Goal: Find contact information: Find contact information

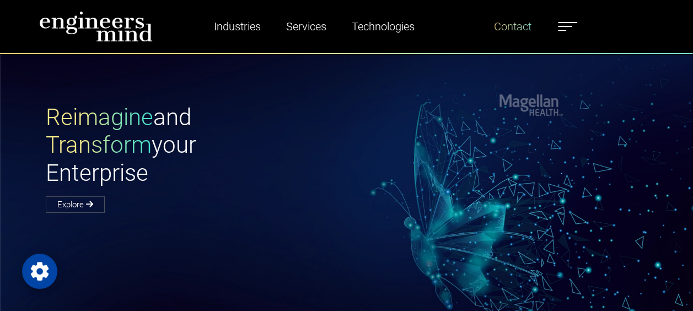
click at [511, 33] on link "Contact" at bounding box center [513, 26] width 46 height 25
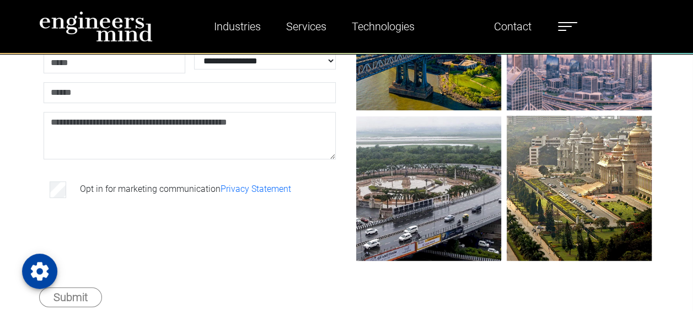
scroll to position [184, 0]
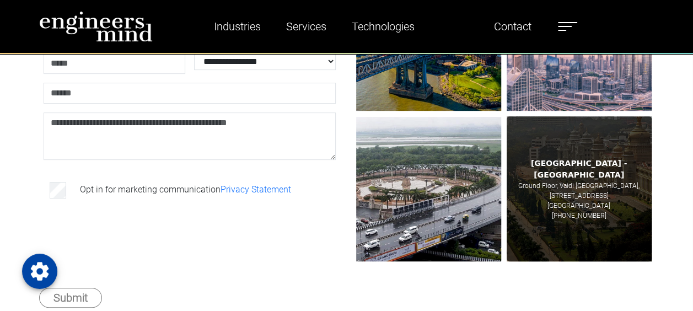
drag, startPoint x: 552, startPoint y: 170, endPoint x: 599, endPoint y: 191, distance: 51.3
click at [599, 191] on div "Bengaluru - India Ground Floor, Vaidi Logi Tech Park 1, No. 7, Road No. 10, EPI…" at bounding box center [579, 188] width 145 height 145
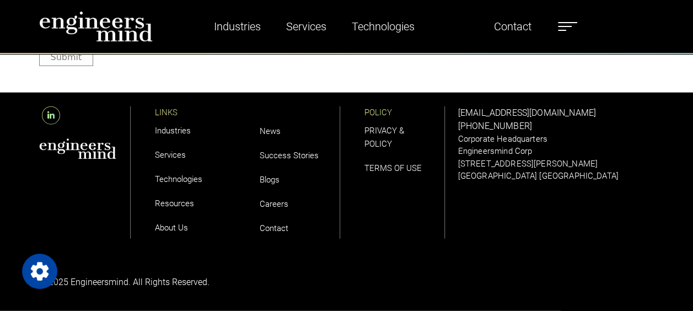
scroll to position [1319, 0]
drag, startPoint x: 588, startPoint y: 110, endPoint x: 505, endPoint y: 109, distance: 83.3
click at [505, 109] on p "[EMAIL_ADDRESS][DOMAIN_NAME]" at bounding box center [556, 112] width 196 height 13
copy link "ngineersmind.com"
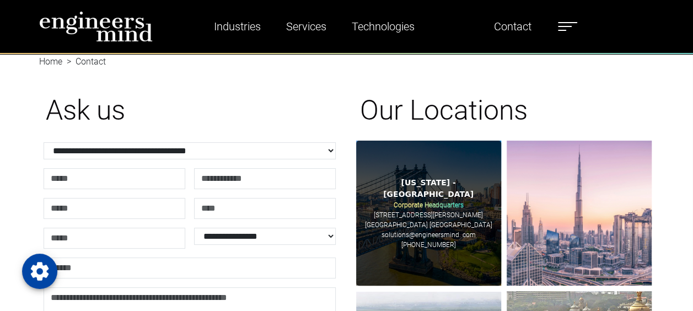
scroll to position [0, 0]
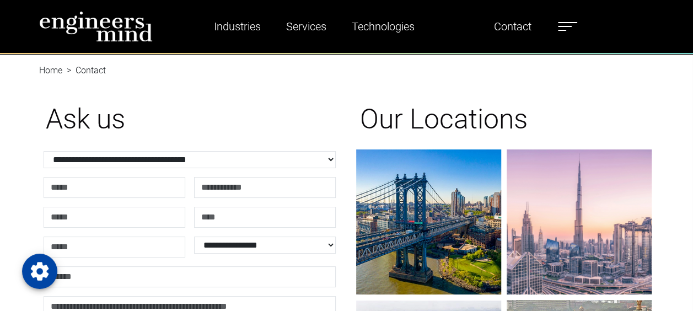
click at [559, 24] on ul "Industries Financial Services Healthcare Manufacturing Services Digital Transfo…" at bounding box center [383, 26] width 399 height 25
click at [564, 24] on label at bounding box center [567, 26] width 19 height 14
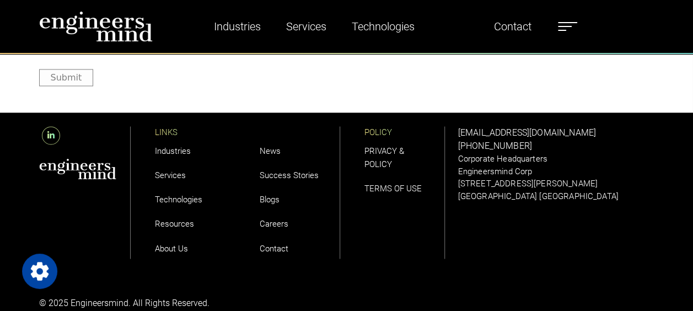
scroll to position [2899, 0]
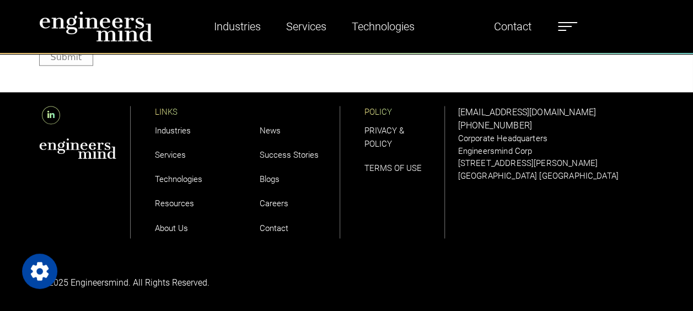
click at [526, 175] on p "[GEOGRAPHIC_DATA] [GEOGRAPHIC_DATA]" at bounding box center [556, 176] width 196 height 13
copy p "07302"
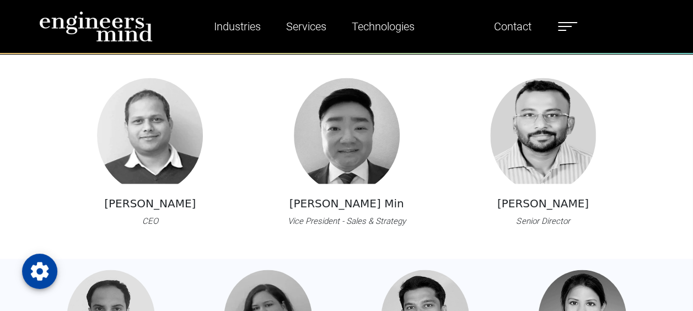
scroll to position [816, 0]
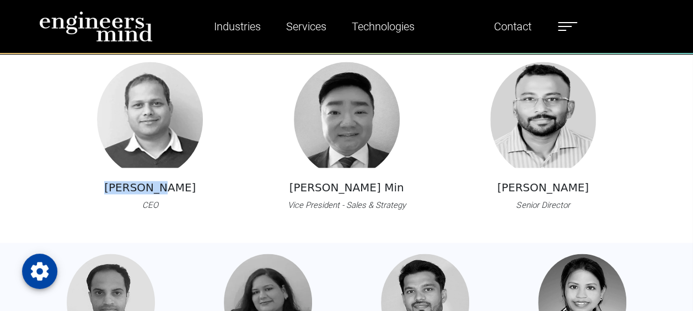
drag, startPoint x: 124, startPoint y: 187, endPoint x: 181, endPoint y: 185, distance: 57.4
click at [181, 185] on div "Deb Misra CEO" at bounding box center [150, 137] width 144 height 150
copy h5 "[PERSON_NAME]"
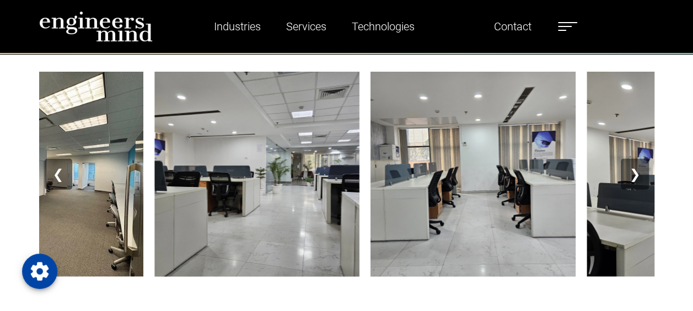
scroll to position [1246, 0]
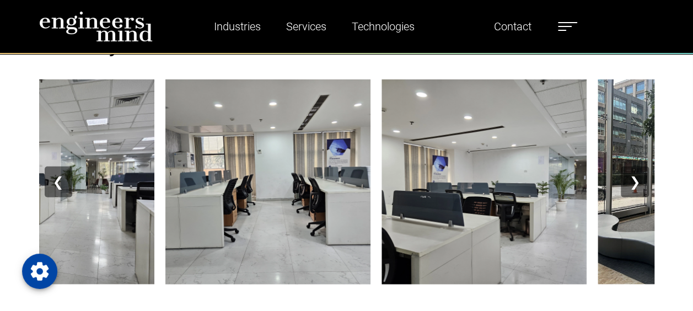
click at [632, 184] on button "❯" at bounding box center [635, 182] width 28 height 31
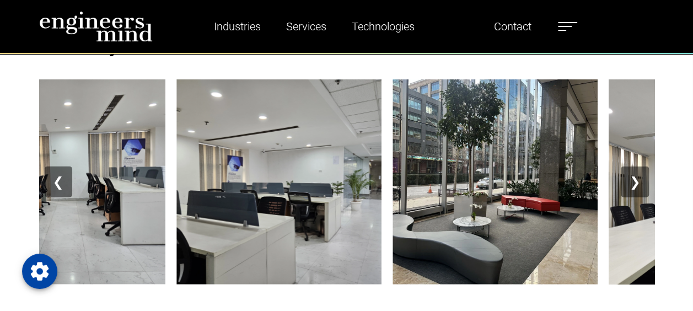
click at [632, 184] on button "❯" at bounding box center [635, 182] width 28 height 31
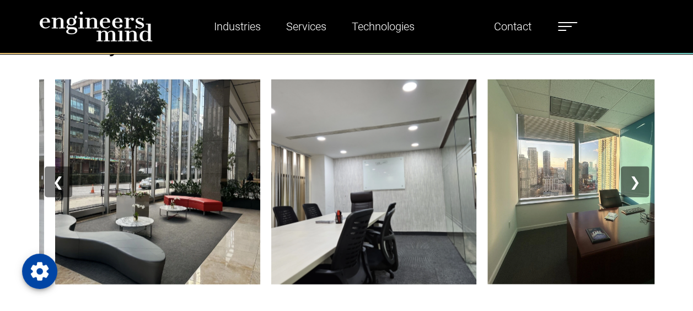
click at [632, 184] on button "❯" at bounding box center [635, 182] width 28 height 31
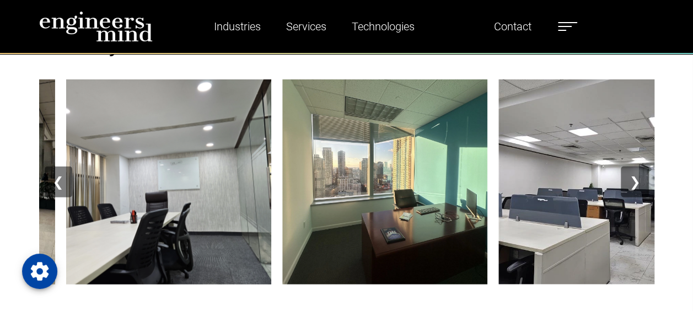
click at [632, 184] on button "❯" at bounding box center [635, 182] width 28 height 31
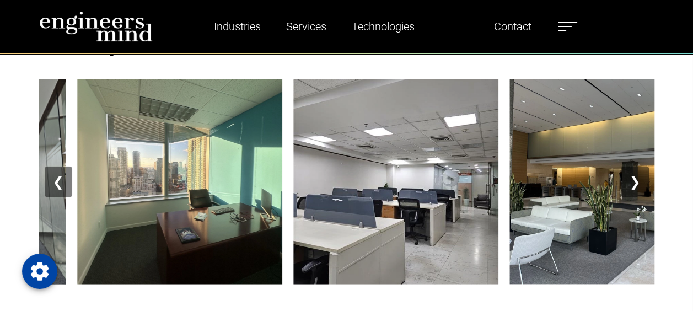
click at [632, 184] on button "❯" at bounding box center [635, 182] width 28 height 31
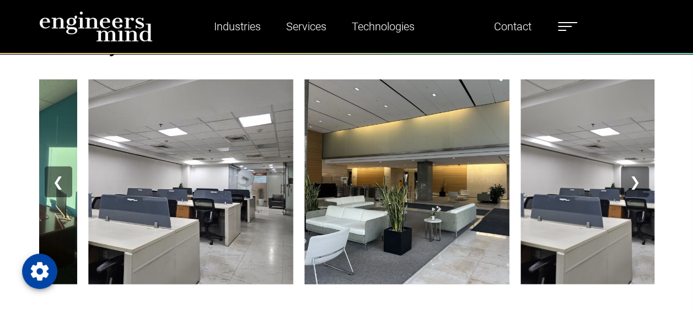
click at [632, 184] on button "❯" at bounding box center [635, 182] width 28 height 31
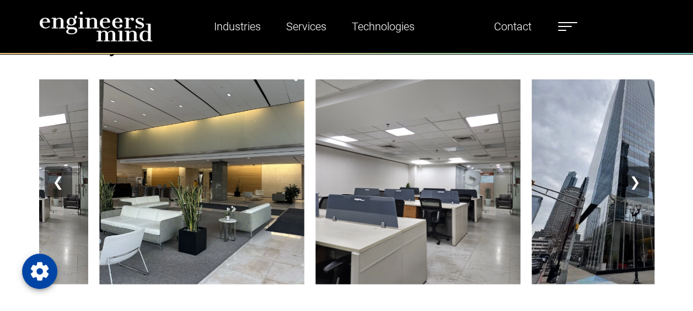
click at [632, 184] on button "❯" at bounding box center [635, 182] width 28 height 31
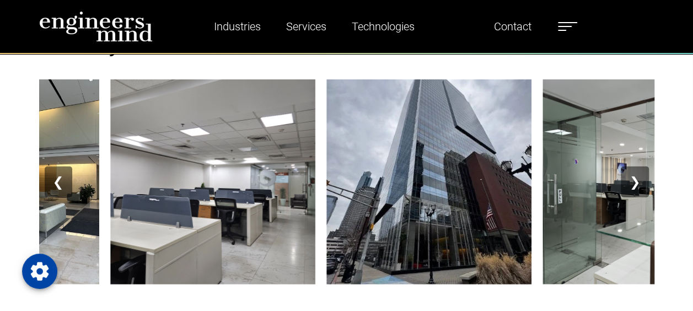
click at [632, 184] on button "❯" at bounding box center [635, 182] width 28 height 31
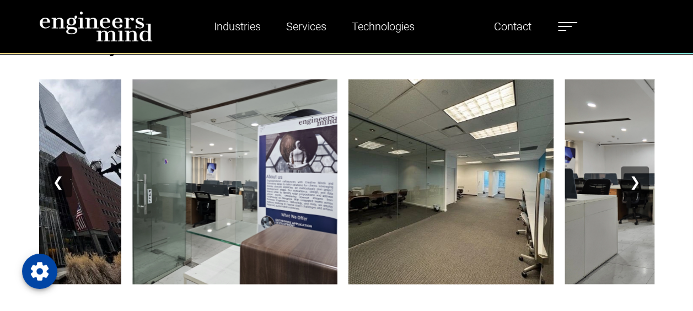
click at [632, 184] on button "❯" at bounding box center [635, 182] width 28 height 31
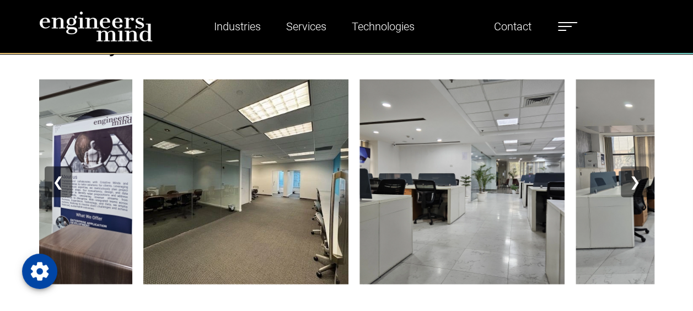
click at [632, 184] on button "❯" at bounding box center [635, 182] width 28 height 31
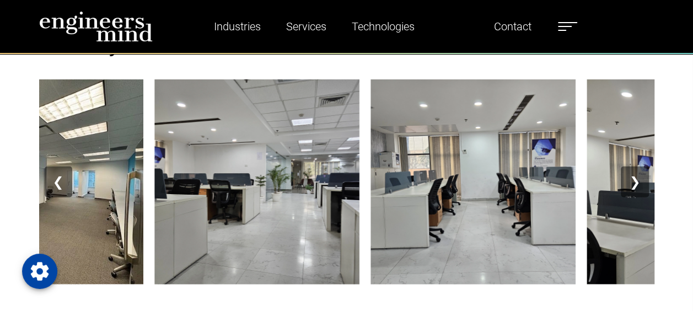
click at [632, 184] on button "❯" at bounding box center [635, 182] width 28 height 31
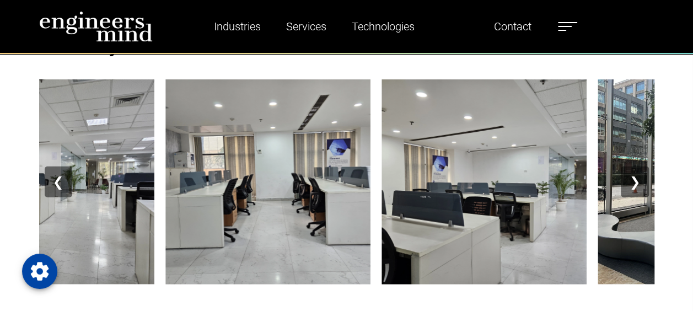
click at [632, 184] on button "❯" at bounding box center [635, 182] width 28 height 31
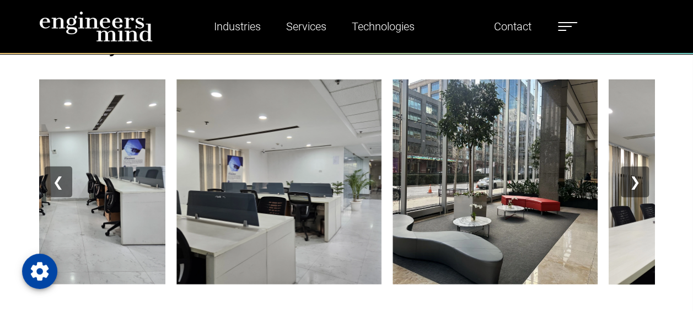
click at [632, 184] on button "❯" at bounding box center [635, 182] width 28 height 31
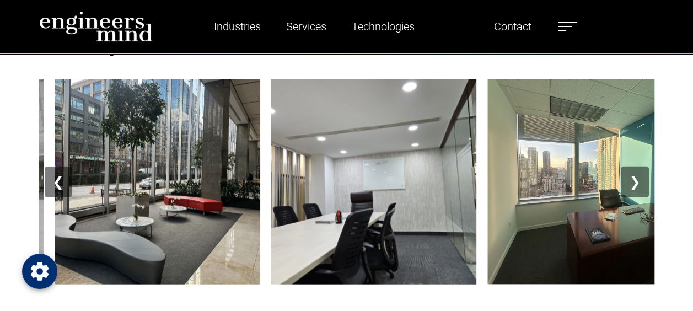
click at [36, 275] on icon "Open Privacy Settings" at bounding box center [40, 271] width 18 height 18
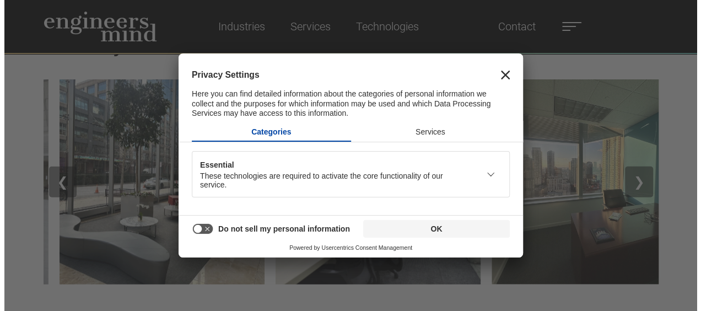
scroll to position [1251, 0]
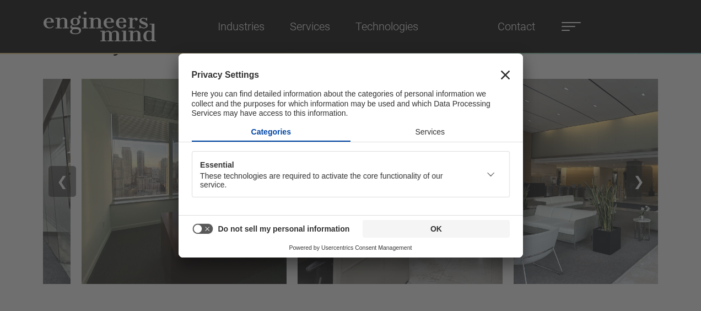
click at [430, 129] on button "Services" at bounding box center [430, 132] width 159 height 18
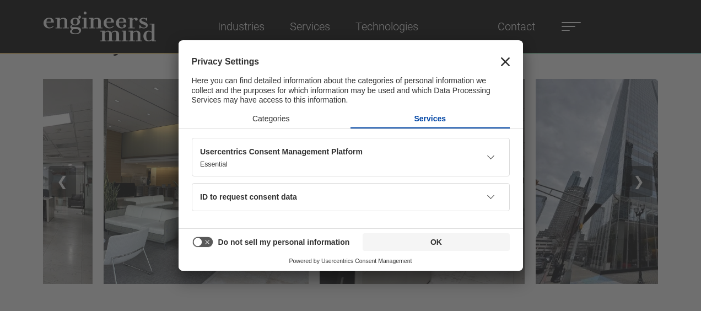
click at [512, 61] on div "Privacy Settings Here you can find detailed information about the categories of…" at bounding box center [351, 74] width 345 height 67
click at [504, 63] on icon "Close" at bounding box center [505, 61] width 9 height 9
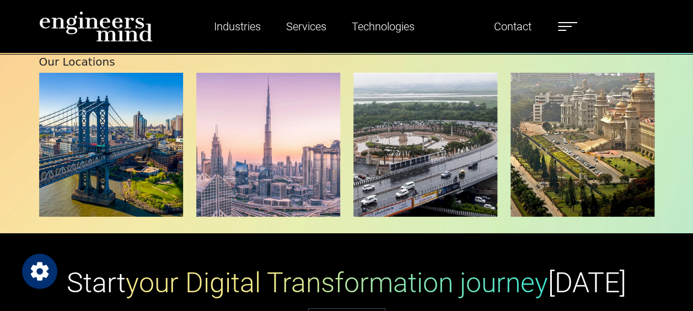
scroll to position [1895, 0]
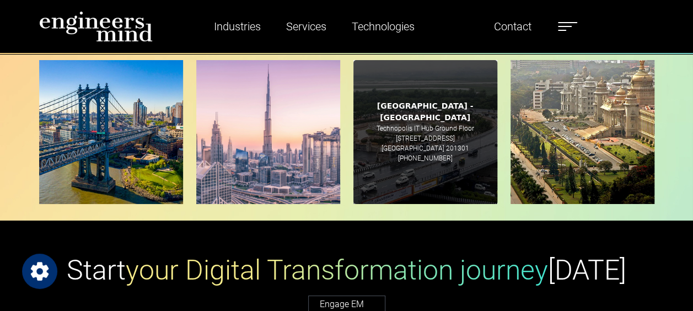
drag, startPoint x: 377, startPoint y: 116, endPoint x: 444, endPoint y: 145, distance: 72.8
click at [444, 145] on div "Noida - India Technopolis IT Hub Ground Floor C-56 A/12, Sector 62, C Block, Ph…" at bounding box center [425, 132] width 144 height 144
copy div "Technopolis IT Hub Ground Floor C-56 A/12, Sector 62, C Block, Phase 2 Industri…"
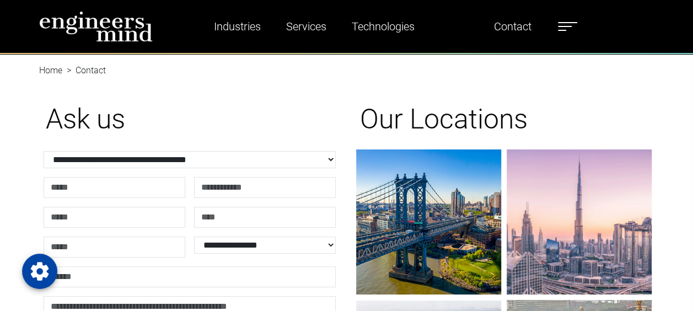
click at [568, 24] on label at bounding box center [567, 26] width 19 height 14
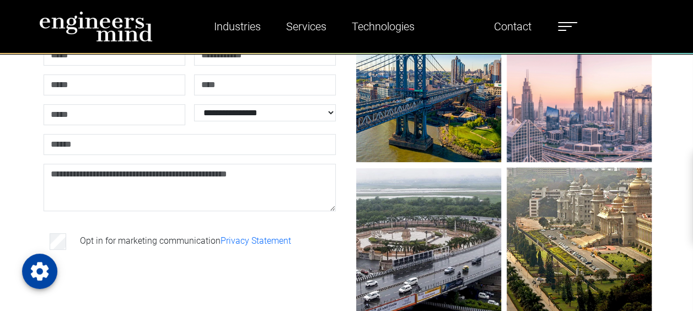
scroll to position [176, 0]
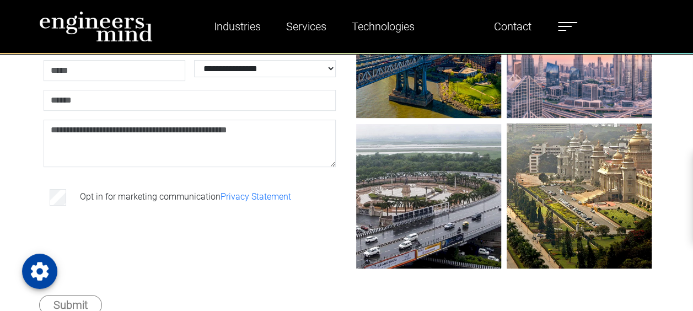
click at [559, 23] on ul "Industries Financial Services Healthcare Manufacturing Services Digital Transfo…" at bounding box center [383, 26] width 399 height 25
click at [570, 26] on span at bounding box center [565, 26] width 14 height 1
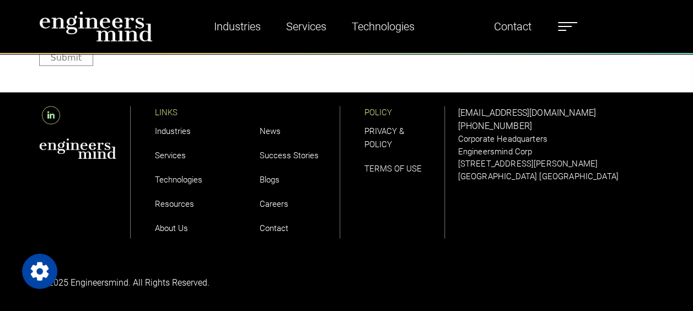
scroll to position [1030, 0]
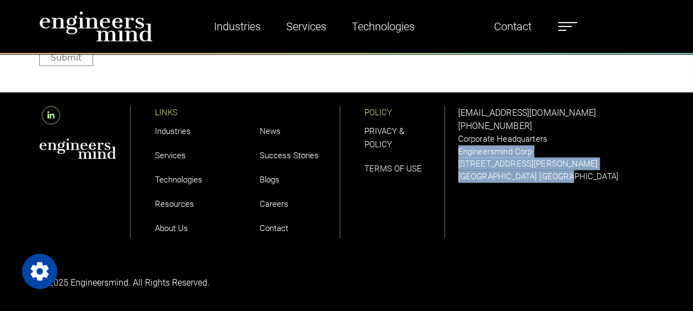
drag, startPoint x: 458, startPoint y: 148, endPoint x: 557, endPoint y: 167, distance: 101.5
click at [557, 167] on div "solutions@engineersmind.com +1 201 751 3084 Corporate Headquarters Engineersmin…" at bounding box center [556, 144] width 196 height 76
copy div "Engineersmind Corp 185 Hudson Street Jersey City, NJ 07302 USA"
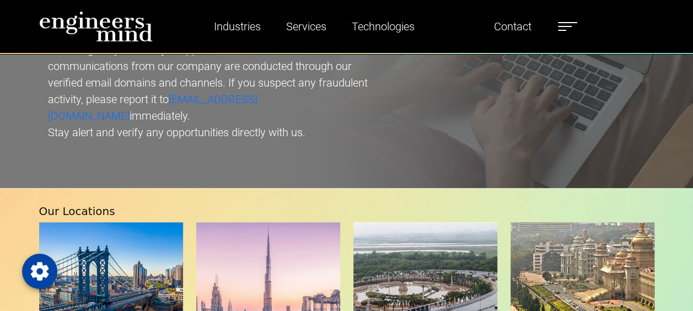
scroll to position [2587, 0]
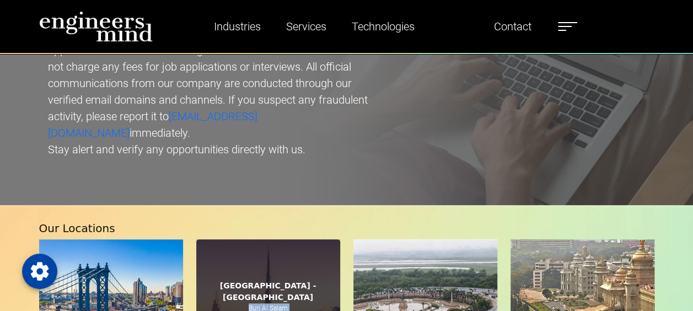
drag, startPoint x: 249, startPoint y: 206, endPoint x: 307, endPoint y: 215, distance: 58.6
click at [307, 239] on div "Dubai - UAE Burj Al Salam Level 36, Sheikh Zayed Rd solutions@engineersmind. co…" at bounding box center [268, 311] width 144 height 144
copy div "Burj Al Salam Level 36, Sheikh Zayed Rd"
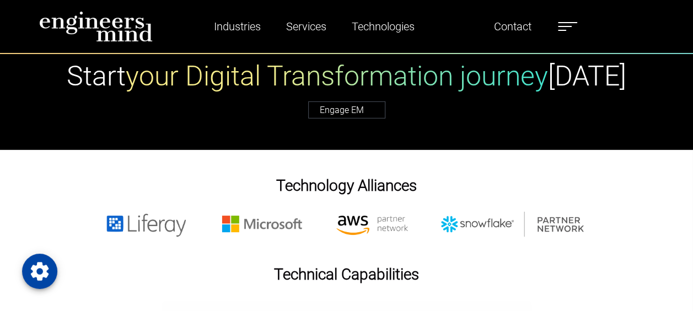
scroll to position [1838, 0]
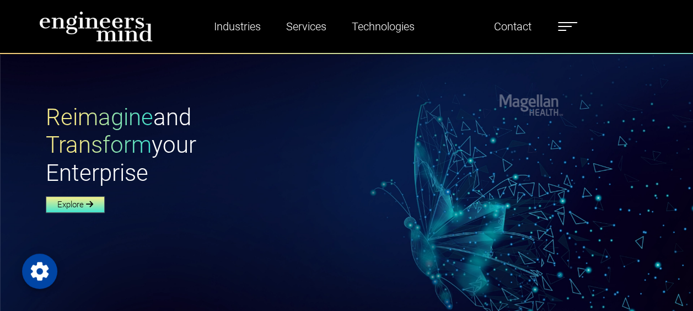
click at [78, 202] on link "Explore" at bounding box center [75, 204] width 59 height 17
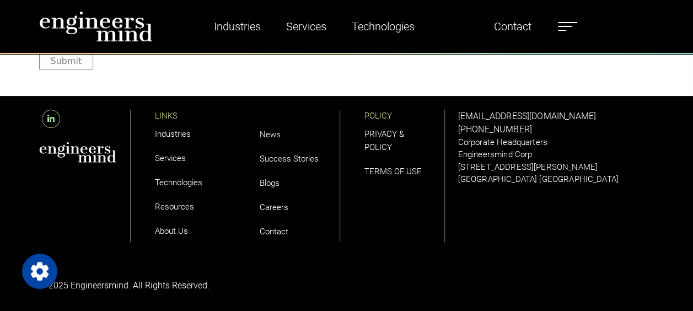
scroll to position [4283, 0]
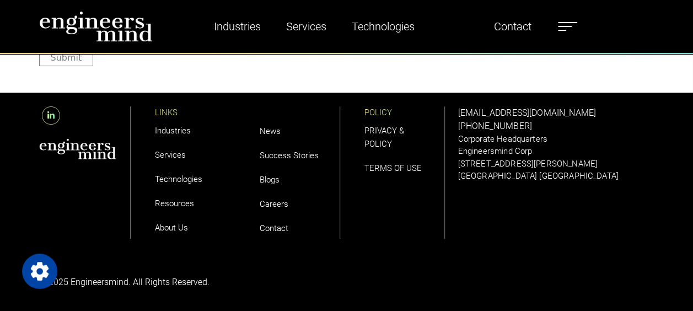
click at [111, 286] on p "© 2025 Engineersmind. All Rights Reserved." at bounding box center [189, 282] width 301 height 13
copy p "Engineersmind"
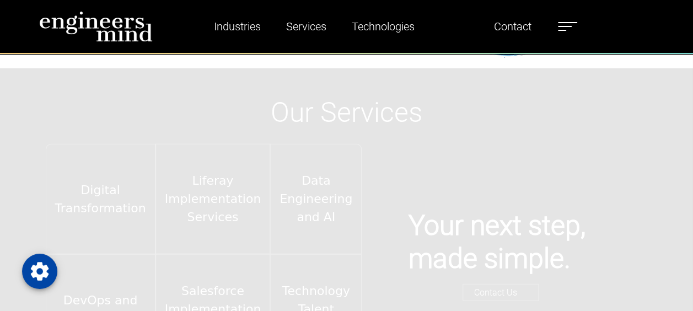
scroll to position [3147, 0]
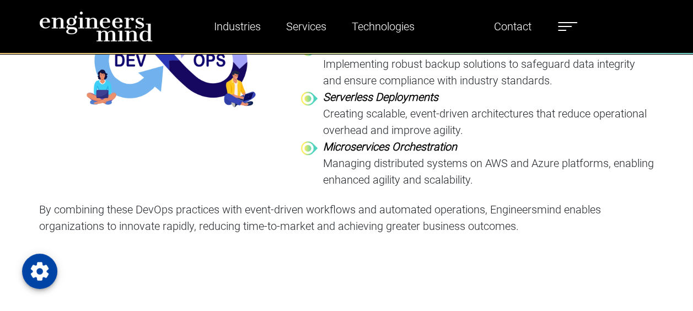
scroll to position [2850, 0]
click at [523, 29] on link "Contact" at bounding box center [513, 26] width 46 height 25
